Goal: Task Accomplishment & Management: Manage account settings

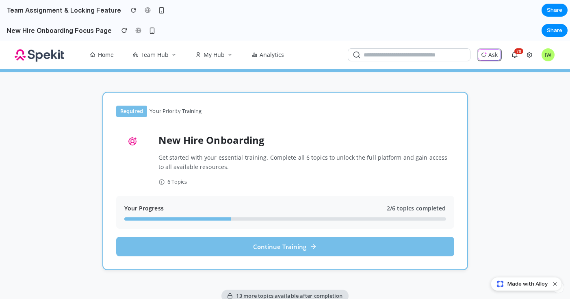
scroll to position [137, 0]
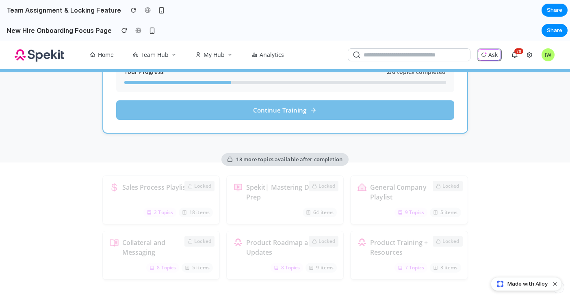
drag, startPoint x: 73, startPoint y: 15, endPoint x: 40, endPoint y: -4, distance: 38.2
click at [40, 0] on html "Team Assignment & Locking Feature Share Made with Alloy 2025.41.8" at bounding box center [285, 149] width 570 height 299
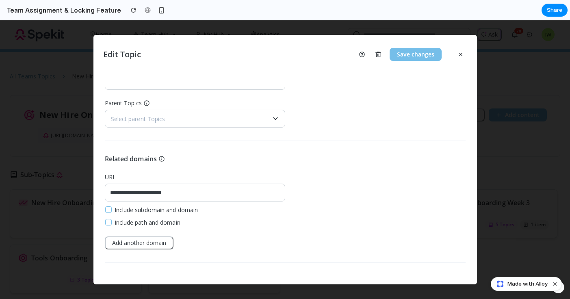
scroll to position [206, 0]
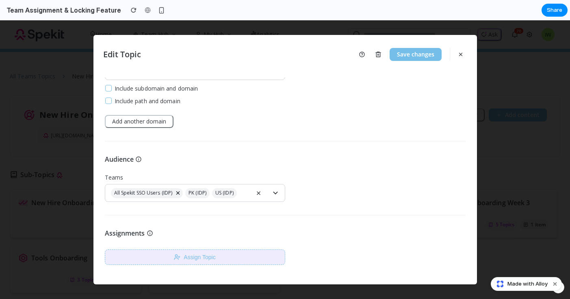
click at [218, 254] on button "Assign Topic" at bounding box center [195, 257] width 180 height 15
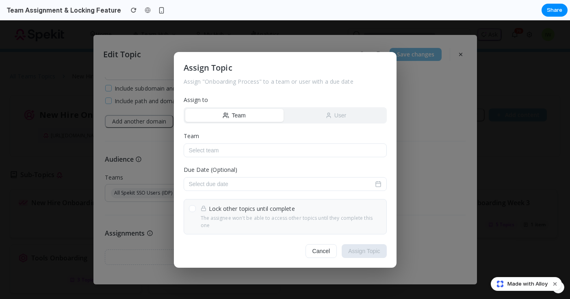
click at [308, 116] on button "User" at bounding box center [336, 115] width 98 height 13
click at [287, 157] on button "Select user" at bounding box center [285, 150] width 203 height 14
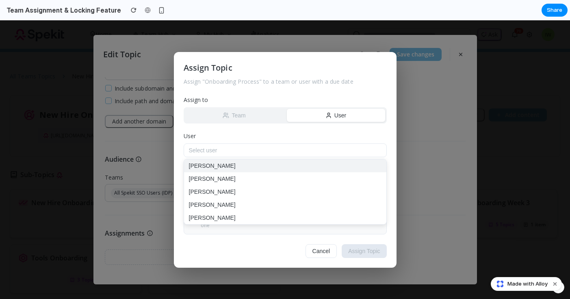
click at [277, 167] on button "[PERSON_NAME]" at bounding box center [285, 165] width 202 height 13
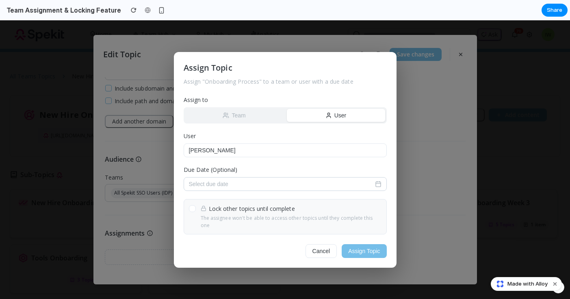
click at [216, 187] on span "Select due date" at bounding box center [208, 184] width 39 height 7
click at [310, 212] on icon "Go to the Next Month" at bounding box center [307, 207] width 10 height 10
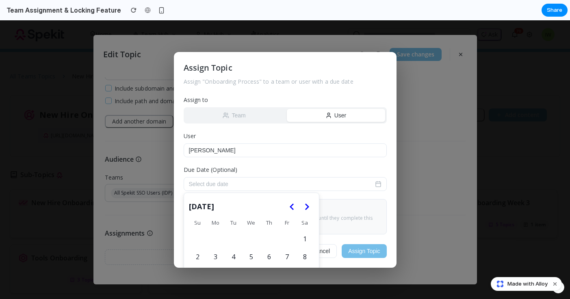
click at [310, 212] on icon "Go to the Next Month" at bounding box center [307, 207] width 10 height 10
click at [270, 244] on button "4" at bounding box center [269, 238] width 17 height 17
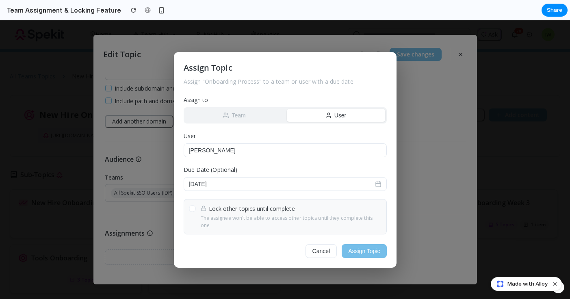
click at [191, 212] on div at bounding box center [192, 208] width 7 height 7
click at [354, 247] on button "Assign Topic" at bounding box center [364, 251] width 45 height 14
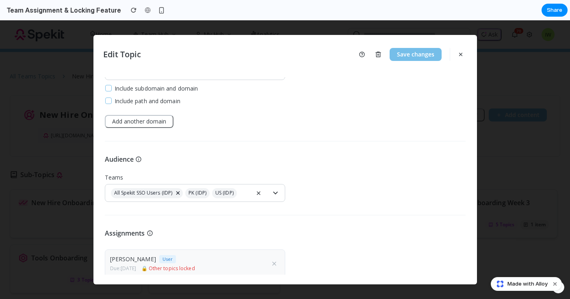
scroll to position [248, 0]
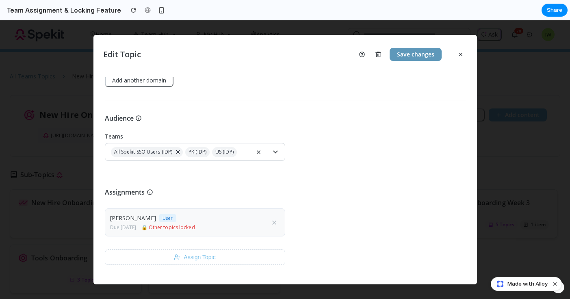
click at [414, 57] on button "Save changes" at bounding box center [416, 54] width 52 height 13
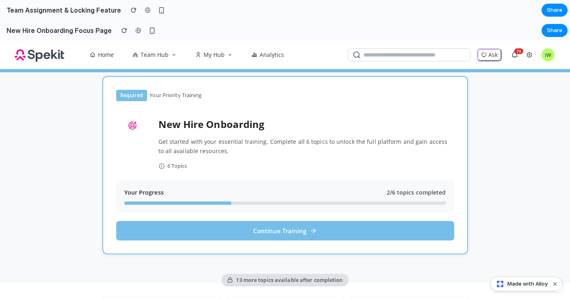
scroll to position [13, 0]
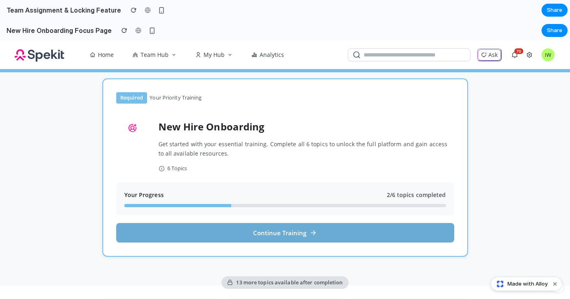
click at [280, 232] on button "Continue Training" at bounding box center [285, 233] width 338 height 20
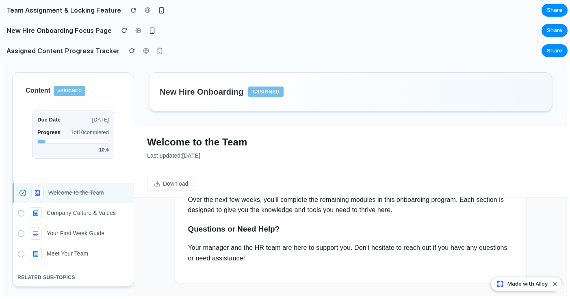
scroll to position [0, 0]
